Goal: Information Seeking & Learning: Learn about a topic

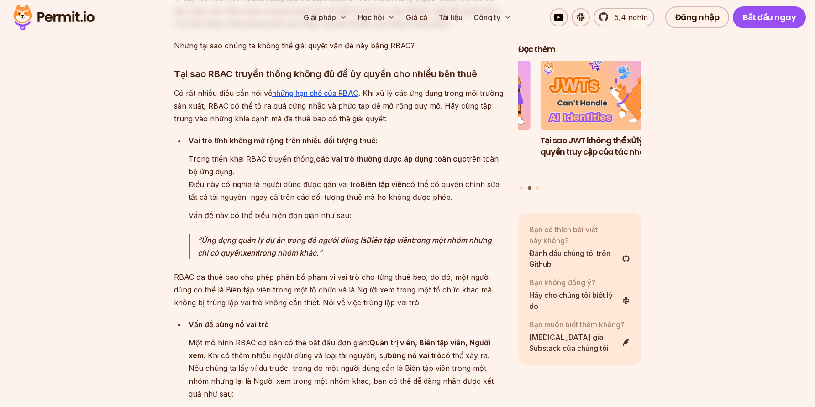
scroll to position [1360, 0]
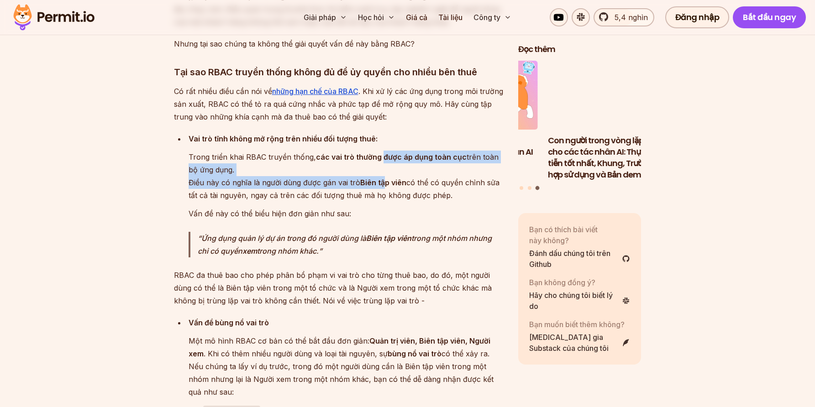
drag, startPoint x: 382, startPoint y: 155, endPoint x: 390, endPoint y: 183, distance: 29.6
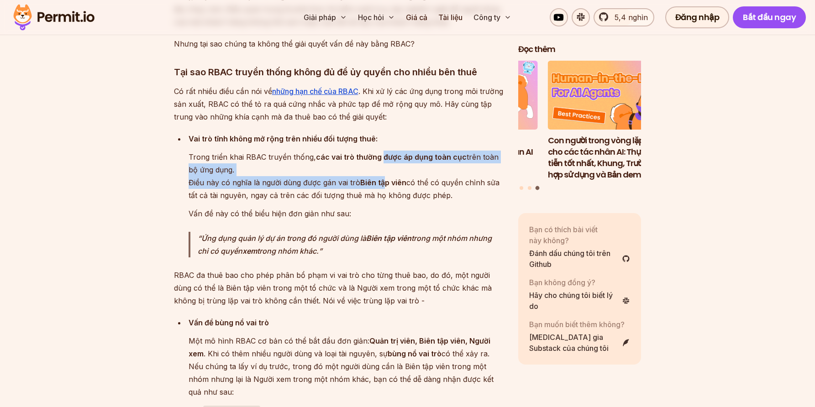
click at [387, 183] on p "Trong triển khai RBAC truyền thống, các vai trò thường được áp dụng toàn cục tr…" at bounding box center [346, 176] width 315 height 51
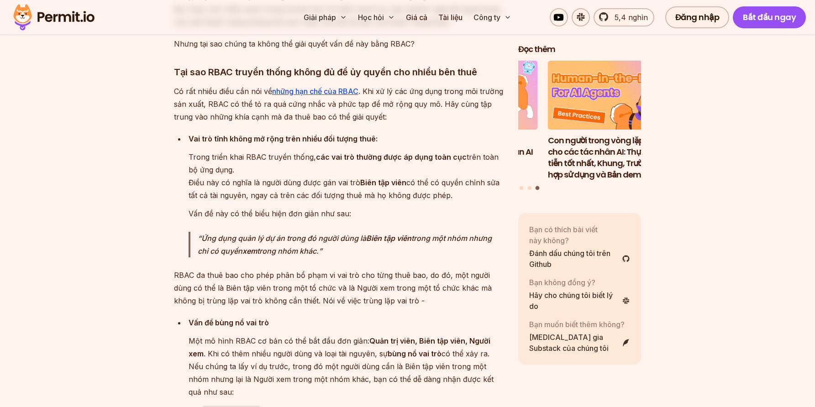
click at [390, 183] on font "Biên tập viên" at bounding box center [383, 182] width 46 height 9
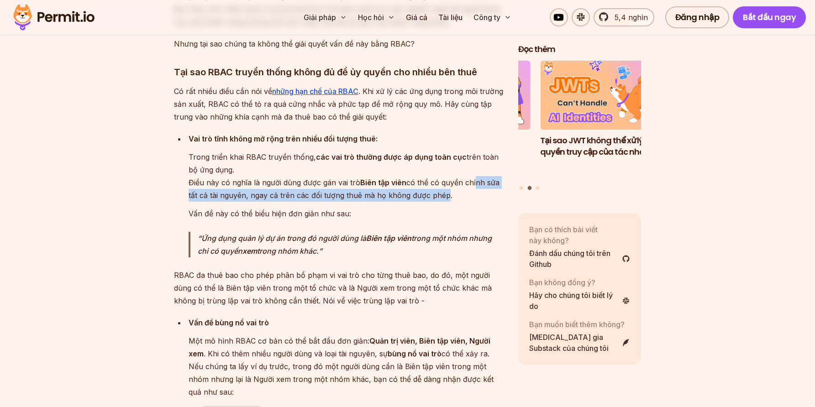
drag, startPoint x: 472, startPoint y: 180, endPoint x: 447, endPoint y: 195, distance: 29.3
click at [443, 196] on font "có thể có quyền chỉnh sửa tất cả tài nguyên, ngay cả trên các đối tượng thuê mà…" at bounding box center [344, 189] width 311 height 22
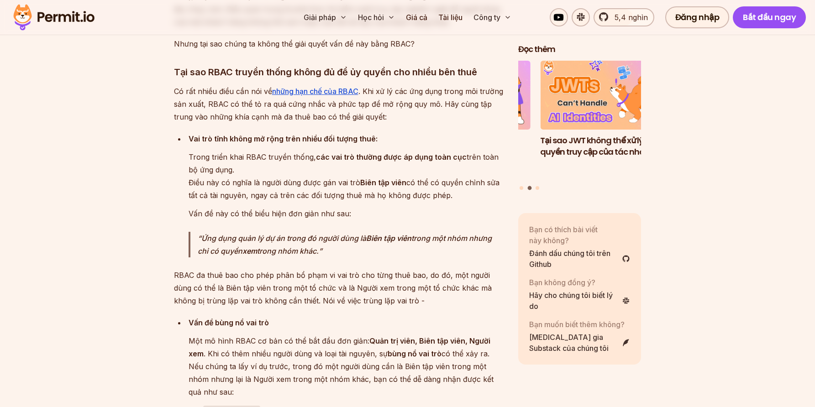
click at [454, 195] on p "Trong triển khai RBAC truyền thống, các vai trò thường được áp dụng toàn cục tr…" at bounding box center [346, 176] width 315 height 51
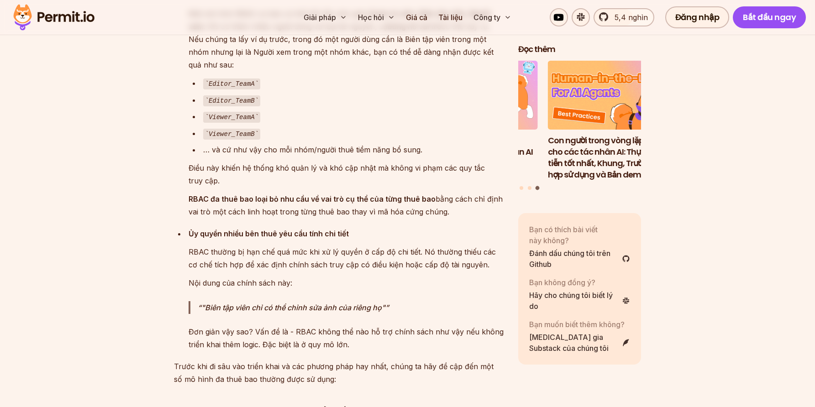
scroll to position [1693, 0]
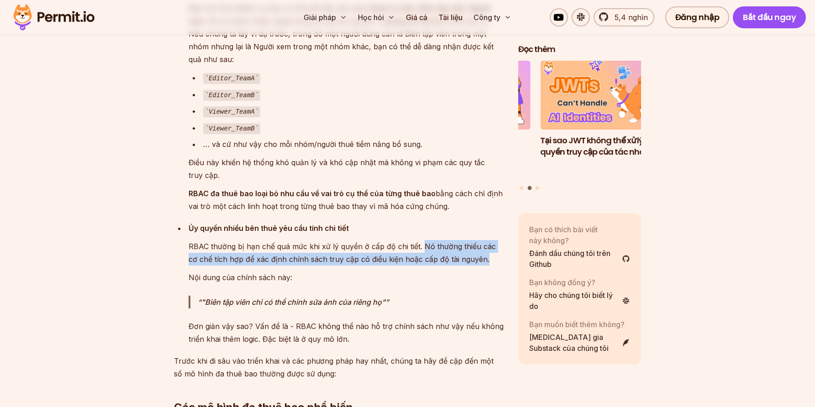
drag, startPoint x: 419, startPoint y: 244, endPoint x: 465, endPoint y: 257, distance: 47.7
click at [470, 257] on font "RBAC thường bị hạn chế quá mức khi xử lý quyền ở cấp độ chi tiết. Nó thường thi…" at bounding box center [342, 253] width 307 height 22
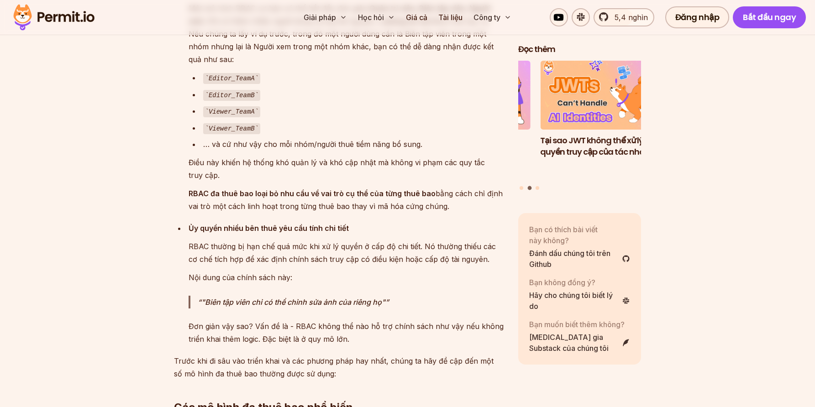
click at [399, 265] on div "Ủy quyền nhiều bên thuê yêu cầu tính chi tiết RBAC thường bị hạn chế quá mức kh…" at bounding box center [346, 284] width 315 height 124
drag, startPoint x: 448, startPoint y: 259, endPoint x: 284, endPoint y: 269, distance: 164.7
click at [229, 274] on div "Ủy quyền nhiều bên thuê yêu cầu tính chi tiết RBAC thường bị hạn chế quá mức kh…" at bounding box center [346, 284] width 315 height 124
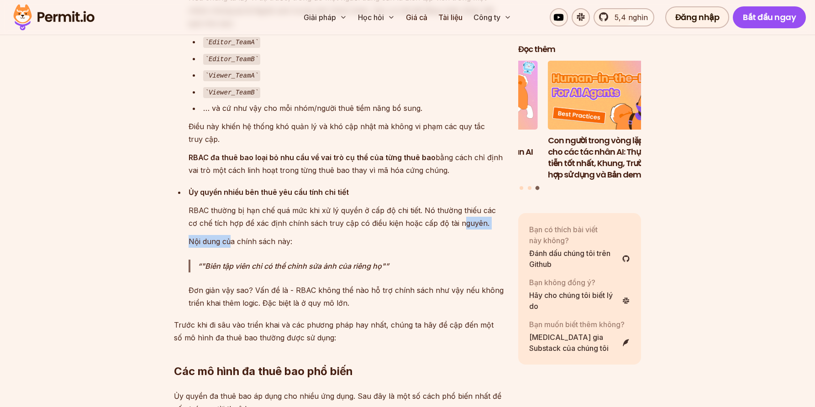
scroll to position [1746, 0]
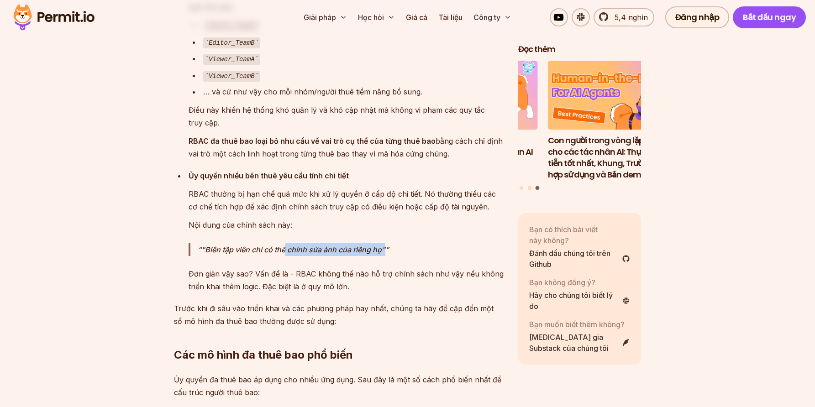
drag, startPoint x: 284, startPoint y: 248, endPoint x: 395, endPoint y: 250, distance: 111.0
click at [395, 250] on p ""Biên tập viên chỉ có thể chỉnh sửa ảnh của riêng họ"" at bounding box center [351, 249] width 306 height 13
click at [375, 269] on font "Đơn giản vậy sao? Vấn đề là - RBAC không thể nào hỗ trợ chính sách như vậy nếu …" at bounding box center [346, 280] width 315 height 22
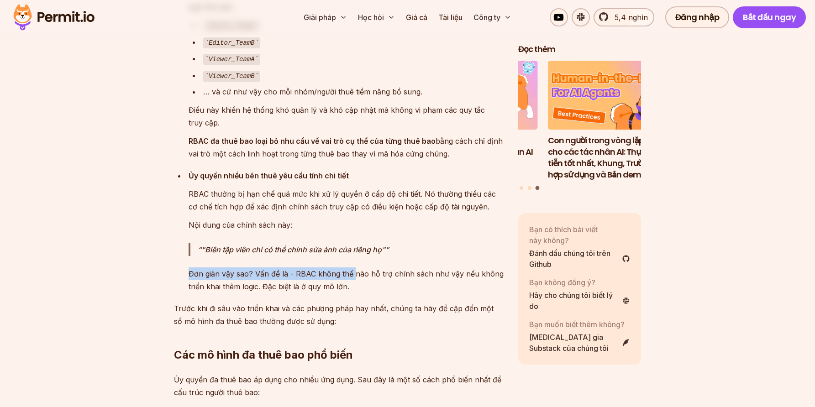
drag, startPoint x: 182, startPoint y: 274, endPoint x: 351, endPoint y: 272, distance: 169.0
click at [351, 272] on ul "Vấn đề bùng nổ vai trò Một mô hình RBAC cơ bản có thể bắt đầu đơn giản: Quản tr…" at bounding box center [339, 112] width 330 height 362
click at [347, 277] on font "Đơn giản vậy sao? Vấn đề là - RBAC không thể nào hỗ trợ chính sách như vậy nếu …" at bounding box center [346, 280] width 315 height 22
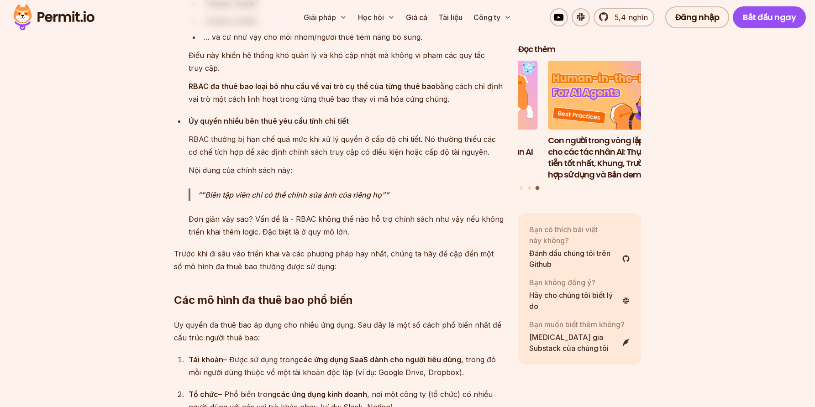
scroll to position [1817, 0]
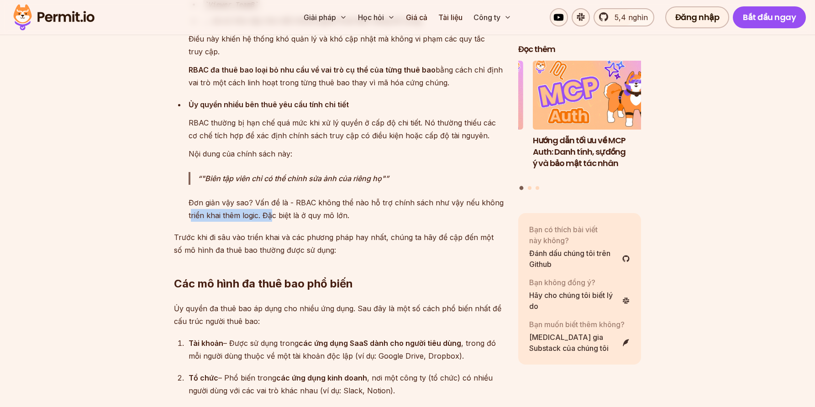
drag, startPoint x: 191, startPoint y: 215, endPoint x: 281, endPoint y: 213, distance: 89.5
click at [271, 213] on font "Đơn giản vậy sao? Vấn đề là - RBAC không thể nào hỗ trợ chính sách như vậy nếu …" at bounding box center [346, 209] width 315 height 22
click at [284, 213] on font "Đơn giản vậy sao? Vấn đề là - RBAC không thể nào hỗ trợ chính sách như vậy nếu …" at bounding box center [346, 209] width 315 height 22
drag, startPoint x: 267, startPoint y: 213, endPoint x: 354, endPoint y: 213, distance: 86.8
click at [354, 213] on p "Đơn giản vậy sao? Vấn đề là - RBAC không thể nào hỗ trợ chính sách như vậy nếu …" at bounding box center [346, 209] width 315 height 26
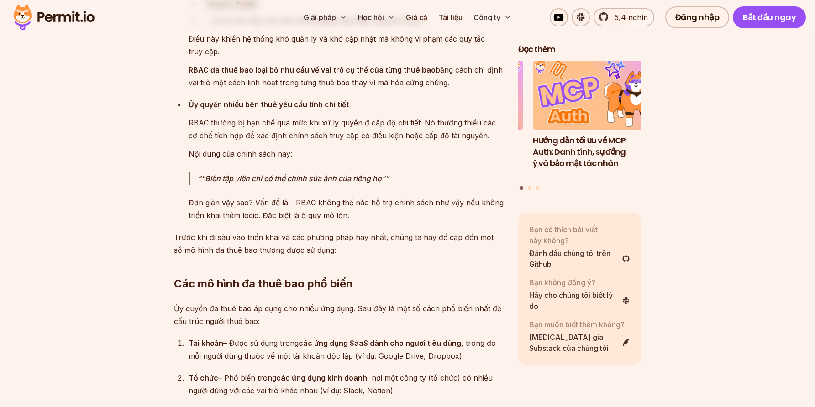
click at [248, 233] on font "Trước khi đi sâu vào triển khai và các phương pháp hay nhất, chúng ta hãy đề cậ…" at bounding box center [334, 244] width 320 height 22
drag, startPoint x: 177, startPoint y: 240, endPoint x: 355, endPoint y: 237, distance: 178.6
click at [338, 236] on font "Trước khi đi sâu vào triển khai và các phương pháp hay nhất, chúng ta hãy đề cậ…" at bounding box center [334, 244] width 320 height 22
click at [358, 237] on font "Trước khi đi sâu vào triển khai và các phương pháp hay nhất, chúng ta hãy đề cậ…" at bounding box center [334, 244] width 320 height 22
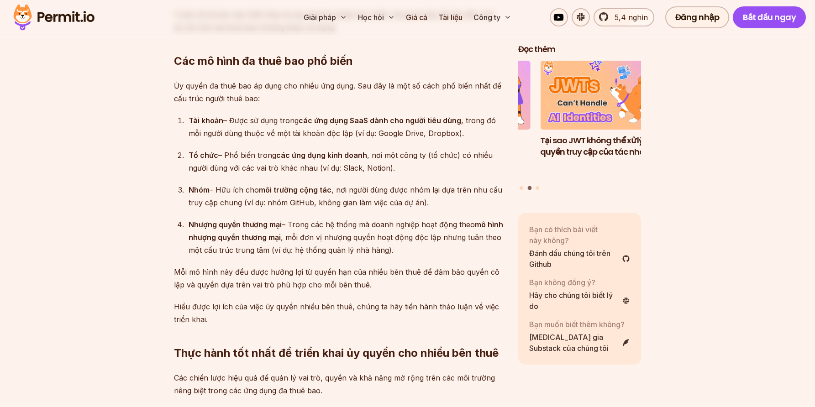
scroll to position [2054, 0]
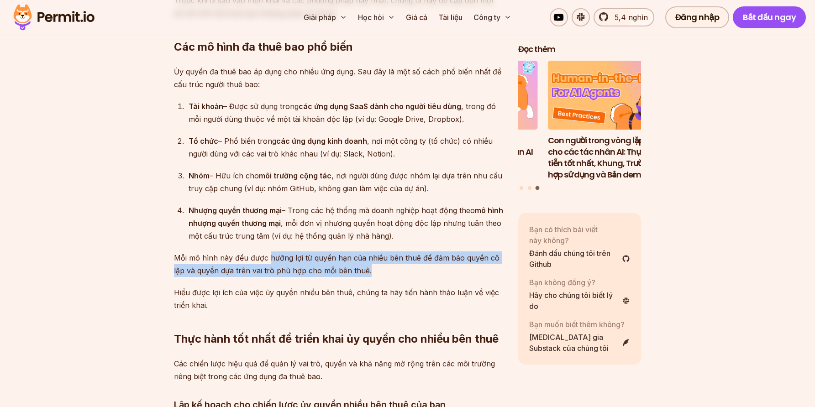
drag, startPoint x: 280, startPoint y: 255, endPoint x: 366, endPoint y: 271, distance: 87.9
click at [370, 270] on p "Mỗi mô hình này đều được hưởng lợi từ quyền hạn của nhiều bên thuê để đảm bảo q…" at bounding box center [339, 265] width 330 height 26
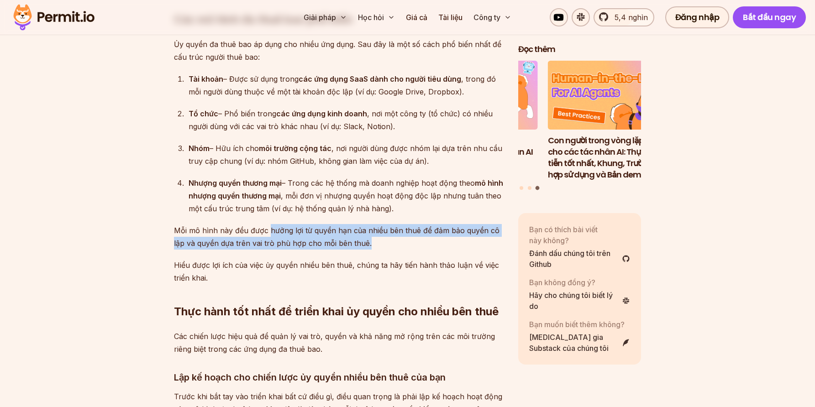
scroll to position [2087, 0]
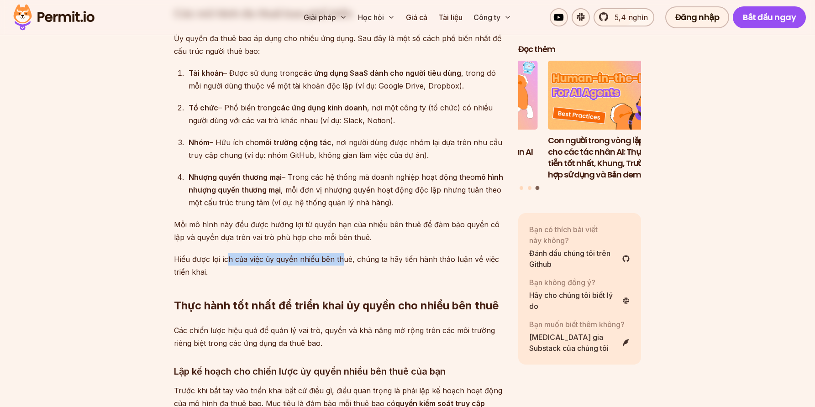
drag, startPoint x: 238, startPoint y: 259, endPoint x: 345, endPoint y: 267, distance: 107.1
click at [343, 264] on p "Hiểu được lợi ích của việc ủy ​​quyền nhiều bên thuê, chúng ta hãy tiến hành th…" at bounding box center [339, 266] width 330 height 26
click at [351, 270] on h2 "Thực hành tốt nhất để triển khai ủy quyền cho nhiều bên thuê" at bounding box center [339, 287] width 330 height 51
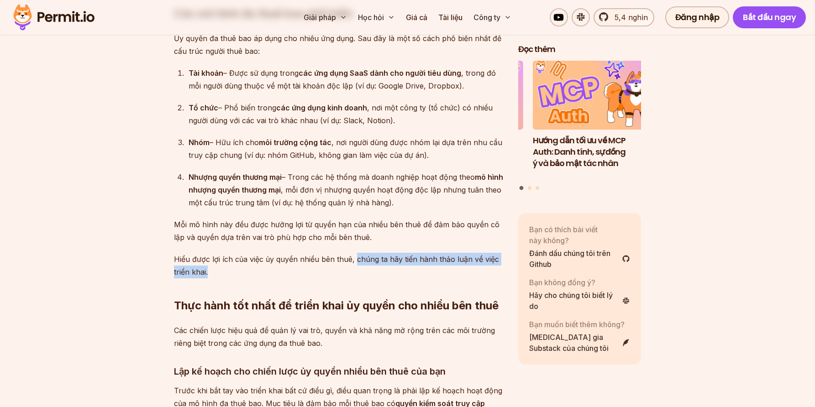
drag, startPoint x: 354, startPoint y: 259, endPoint x: 264, endPoint y: 268, distance: 89.9
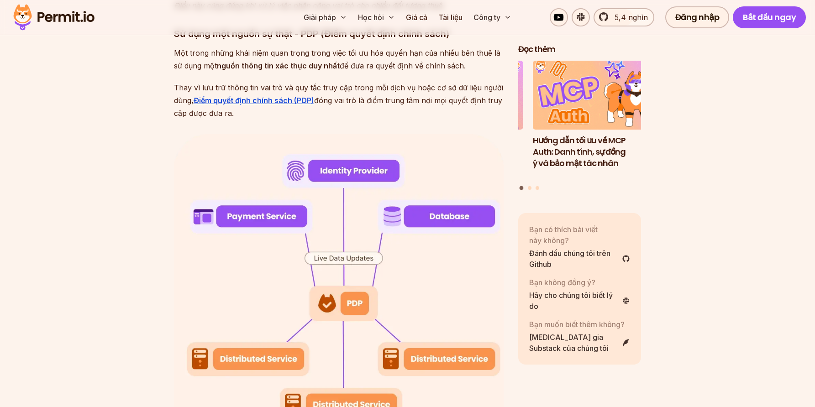
scroll to position [3387, 0]
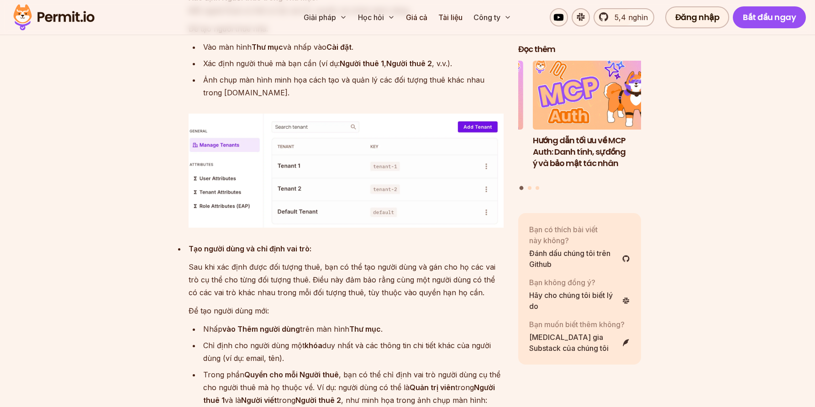
scroll to position [5354, 0]
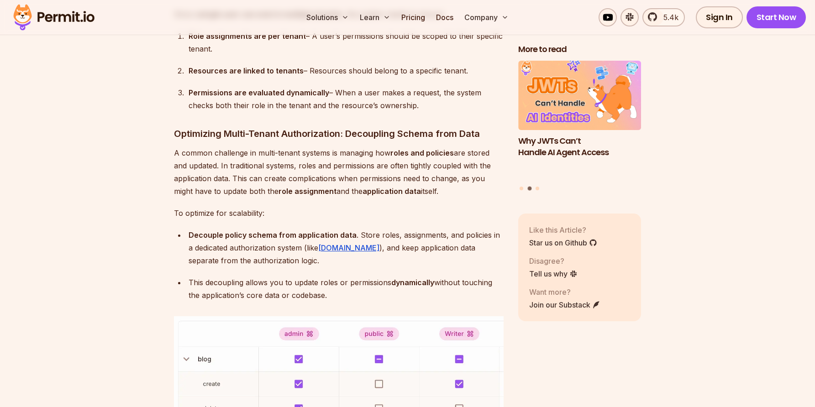
scroll to position [2433, 0]
